Goal: Information Seeking & Learning: Learn about a topic

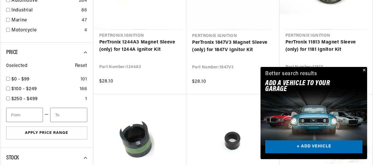
scroll to position [0, 219]
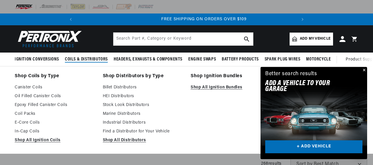
scroll to position [0, 219]
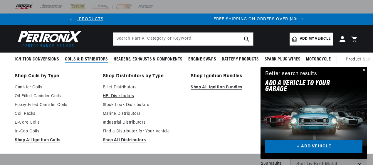
click at [120, 96] on link "HEI Distributors" at bounding box center [143, 96] width 80 height 7
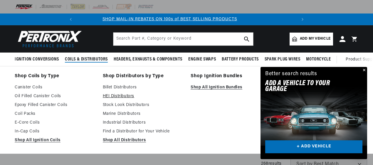
scroll to position [0, 0]
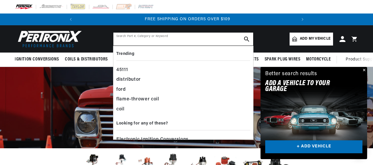
click at [166, 37] on input "text" at bounding box center [183, 39] width 140 height 13
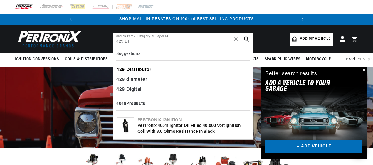
type input "429 DI"
click at [140, 68] on div "429 Di stributor" at bounding box center [183, 70] width 134 height 10
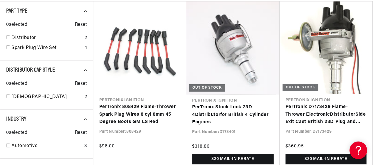
scroll to position [117, 0]
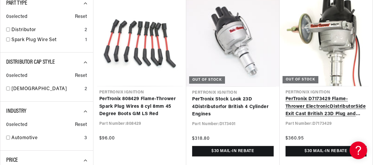
click at [323, 95] on link "PerTronix D7173429 Flame-Thrower Electronic Distributor Side Exit Cast British …" at bounding box center [326, 106] width 81 height 23
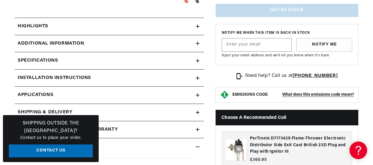
scroll to position [294, 0]
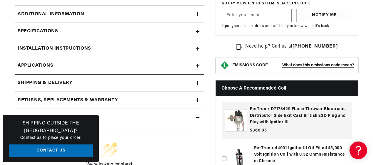
click at [43, 33] on h2 "Specifications" at bounding box center [38, 32] width 40 height 8
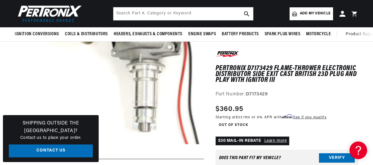
scroll to position [0, 0]
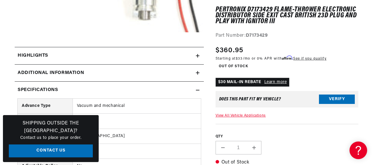
click at [145, 74] on div "Additional Information" at bounding box center [105, 73] width 181 height 8
